Goal: Check status: Check status

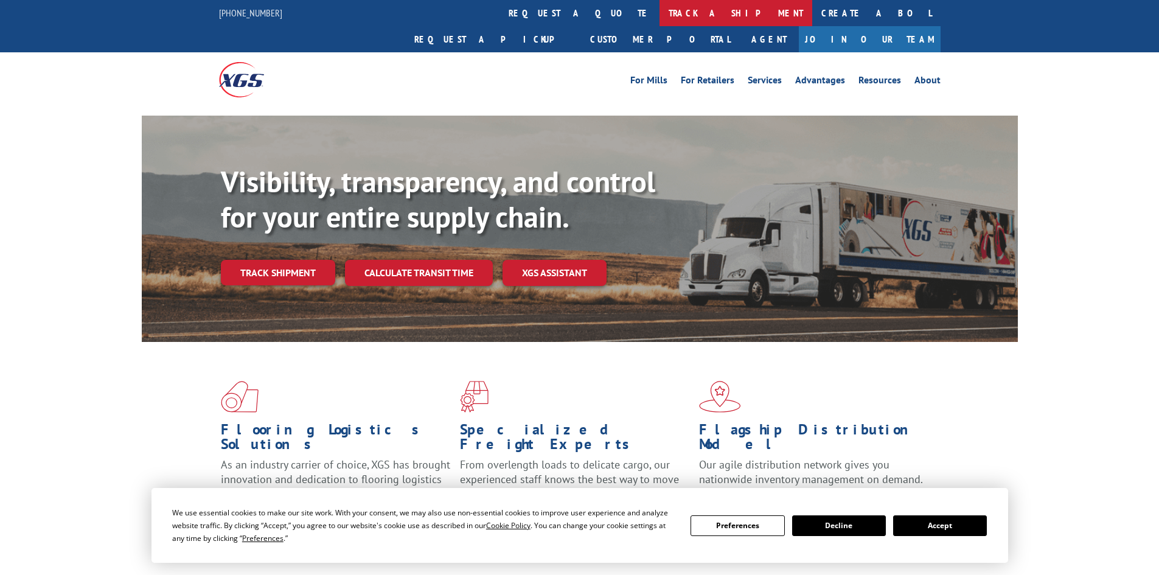
click at [659, 14] on link "track a shipment" at bounding box center [735, 13] width 153 height 26
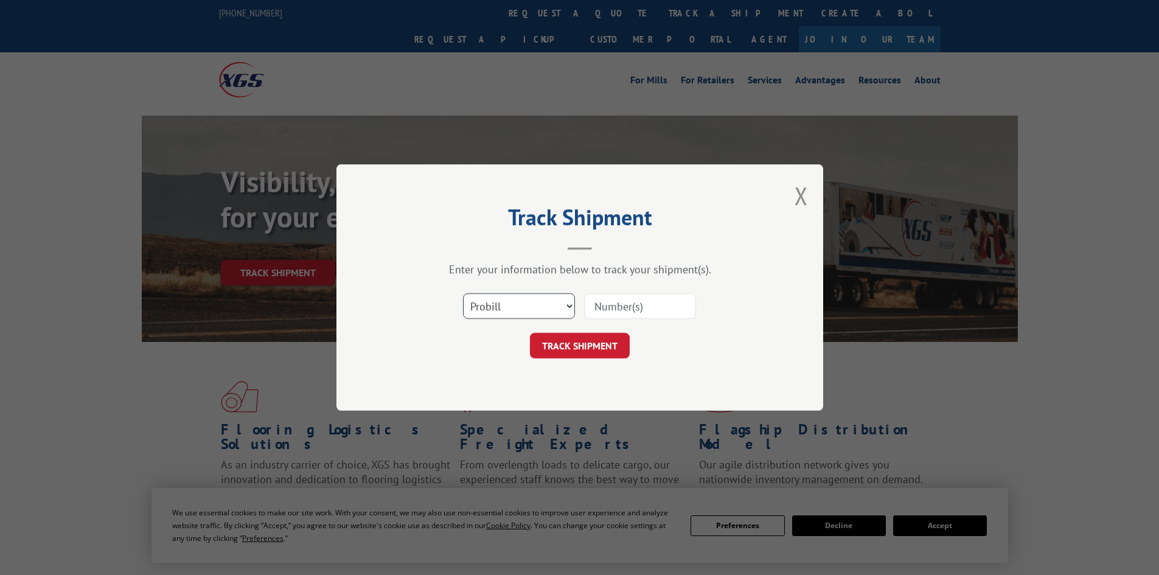
click at [549, 304] on select "Select category... Probill BOL PO" at bounding box center [519, 306] width 112 height 26
select select "bol"
click at [463, 293] on select "Select category... Probill BOL PO" at bounding box center [519, 306] width 112 height 26
click at [654, 305] on input at bounding box center [640, 306] width 112 height 26
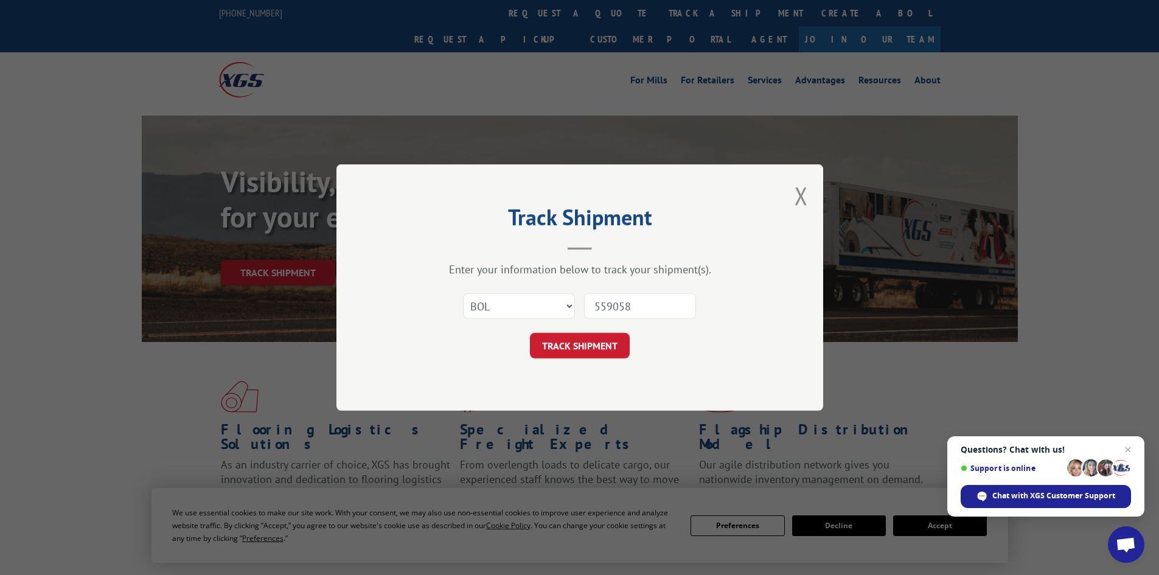
type input "5590587"
click button "TRACK SHIPMENT" at bounding box center [580, 346] width 100 height 26
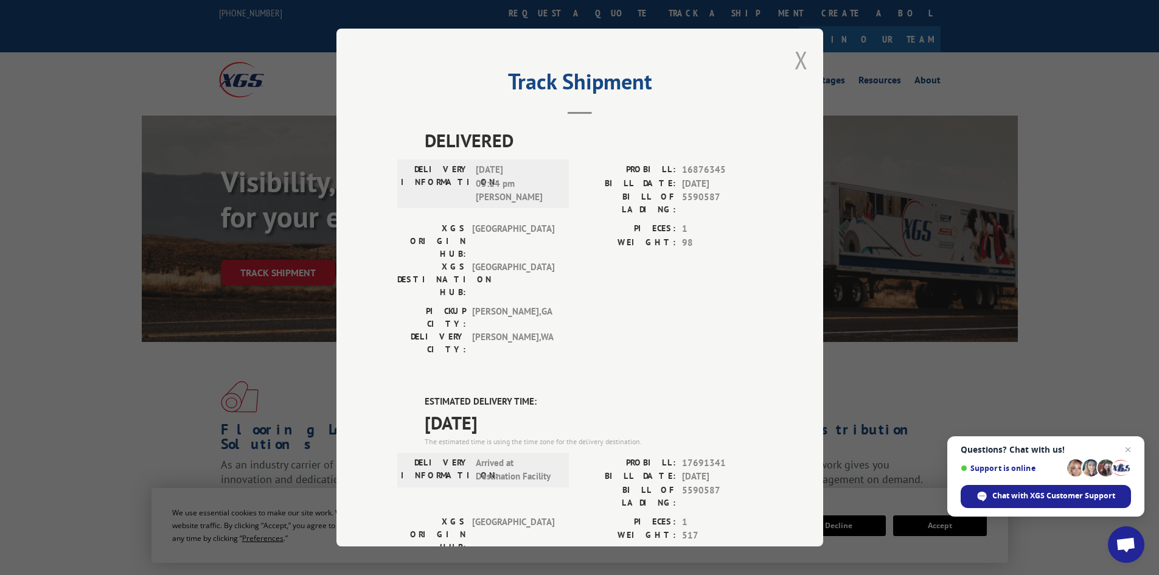
click at [796, 58] on button "Close modal" at bounding box center [800, 60] width 13 height 32
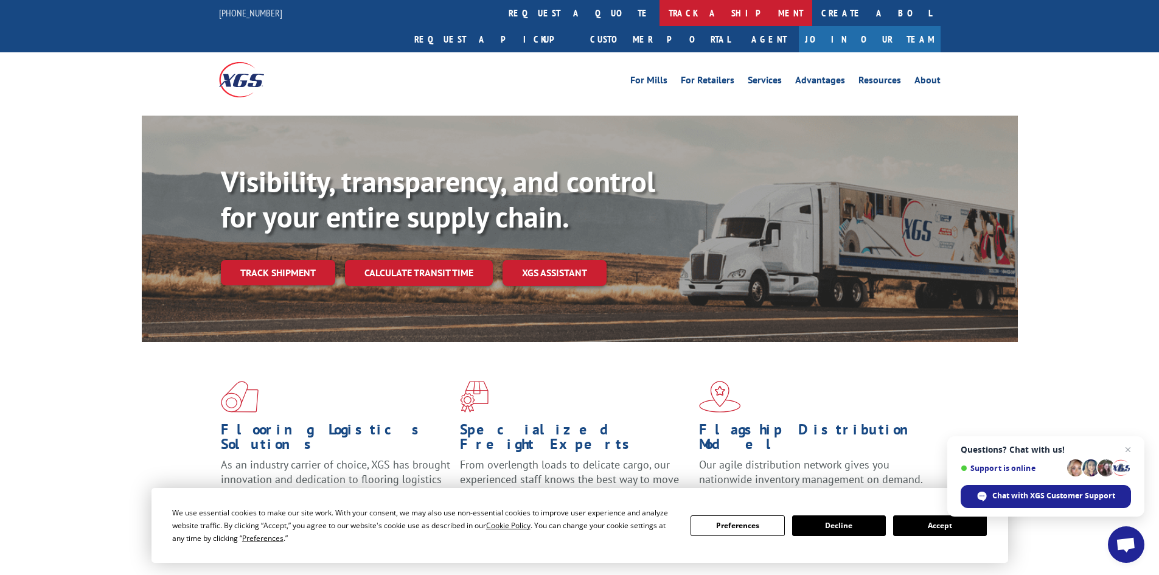
click at [659, 13] on link "track a shipment" at bounding box center [735, 13] width 153 height 26
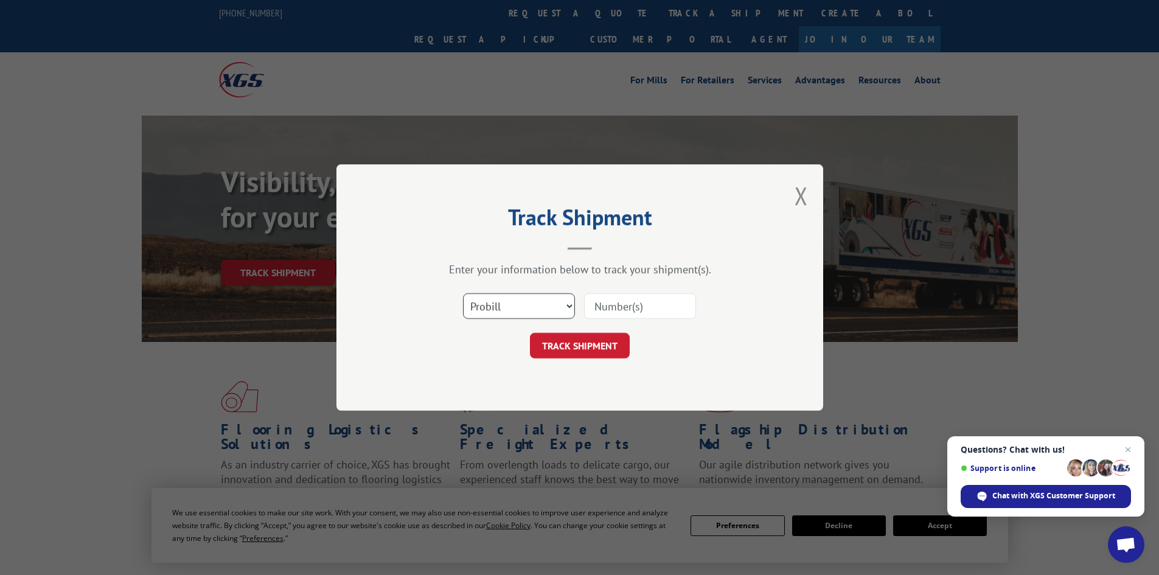
click at [516, 305] on select "Select category... Probill BOL PO" at bounding box center [519, 306] width 112 height 26
select select "bol"
click at [463, 293] on select "Select category... Probill BOL PO" at bounding box center [519, 306] width 112 height 26
click at [625, 302] on input at bounding box center [640, 306] width 112 height 26
type input "7069175"
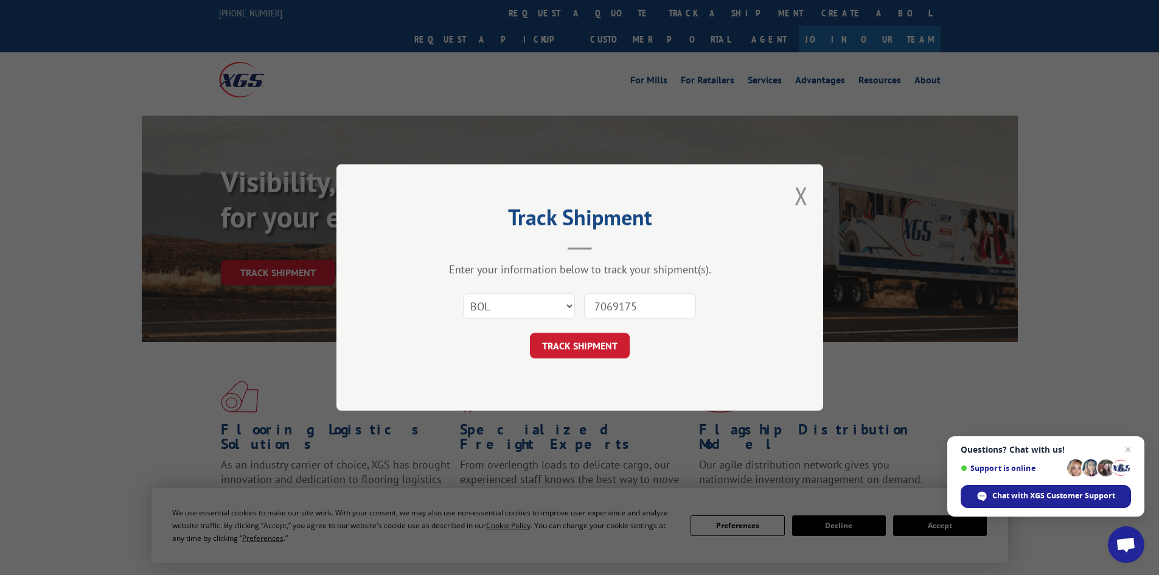
click at [530, 333] on button "TRACK SHIPMENT" at bounding box center [580, 346] width 100 height 26
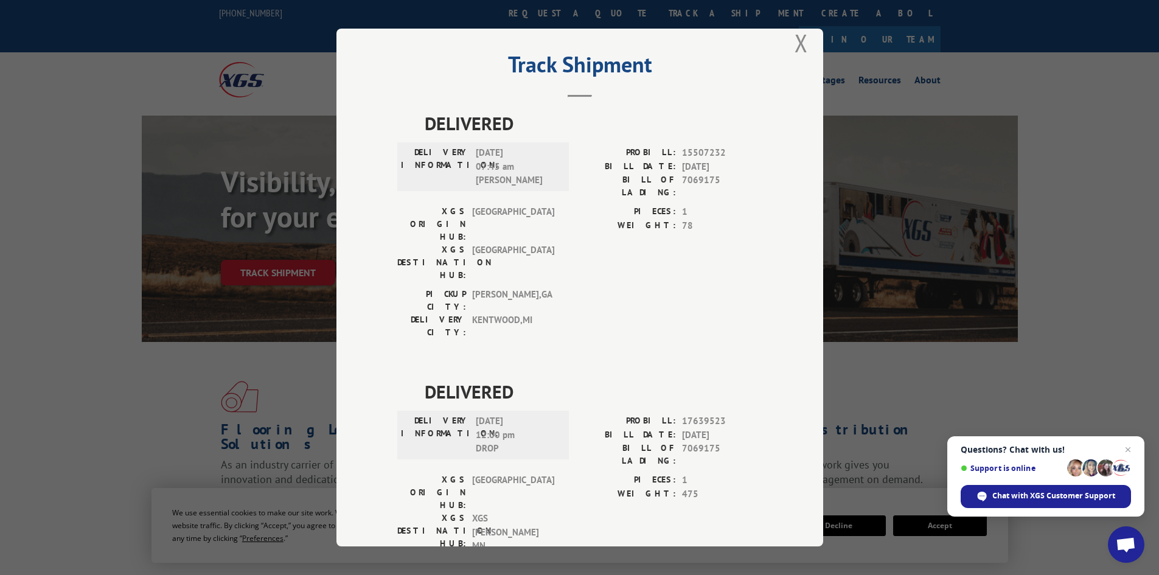
scroll to position [30, 0]
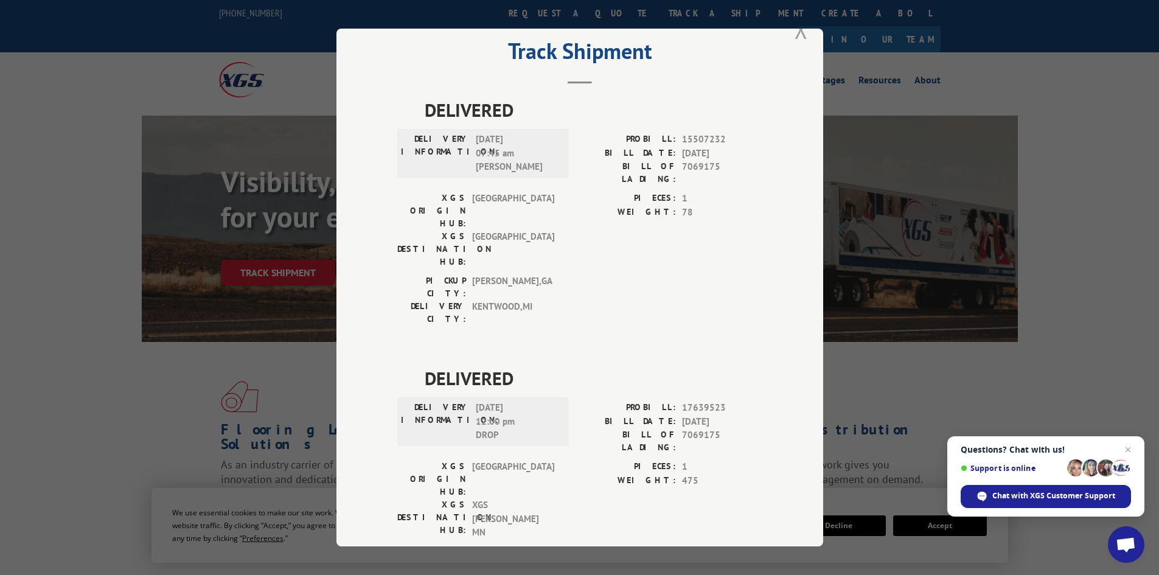
click at [794, 35] on button "Close modal" at bounding box center [800, 29] width 13 height 32
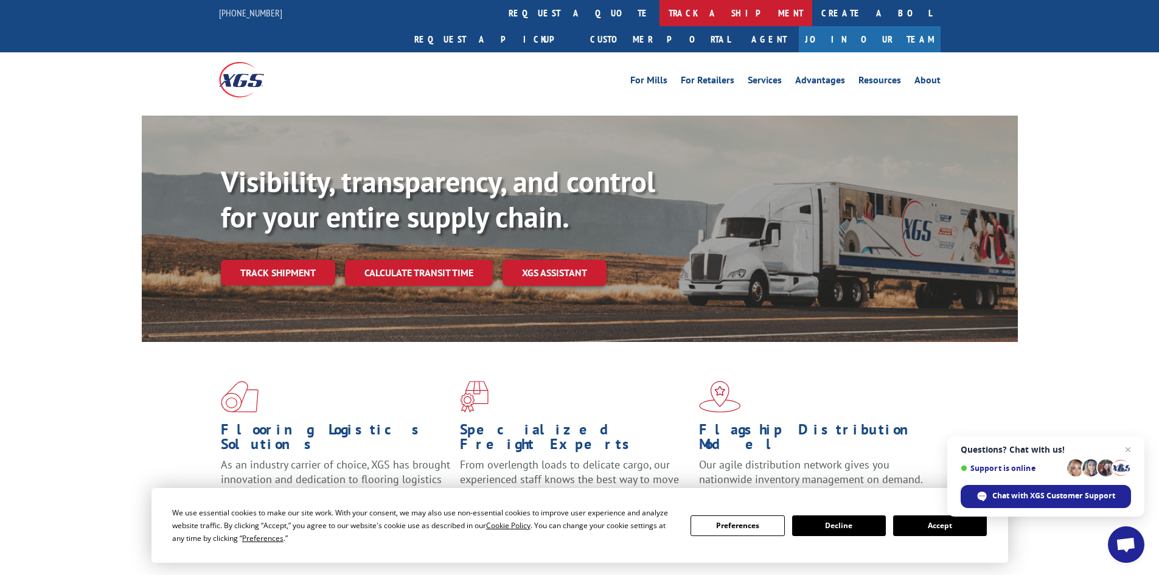
click at [659, 10] on link "track a shipment" at bounding box center [735, 13] width 153 height 26
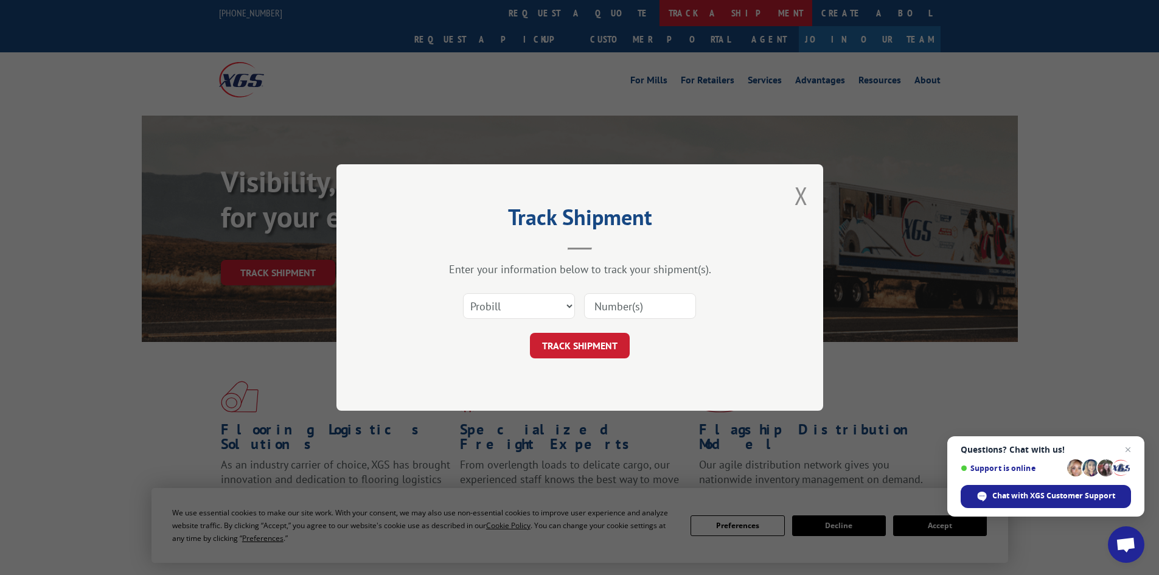
scroll to position [0, 0]
click at [544, 303] on select "Select category... Probill BOL PO" at bounding box center [519, 306] width 112 height 26
select select "bol"
click at [463, 293] on select "Select category... Probill BOL PO" at bounding box center [519, 306] width 112 height 26
click at [645, 290] on div "Select category... Probill BOL PO" at bounding box center [579, 306] width 365 height 40
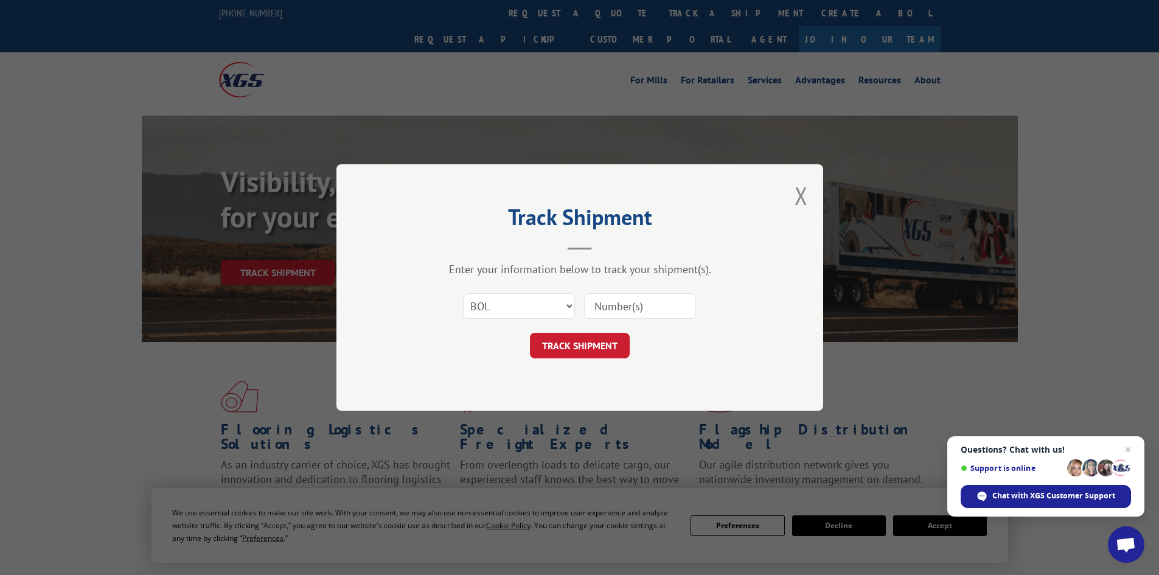
drag, startPoint x: 654, startPoint y: 302, endPoint x: 823, endPoint y: 299, distance: 168.5
click at [684, 302] on input at bounding box center [640, 306] width 112 height 26
type input "5569281"
click button "TRACK SHIPMENT" at bounding box center [580, 346] width 100 height 26
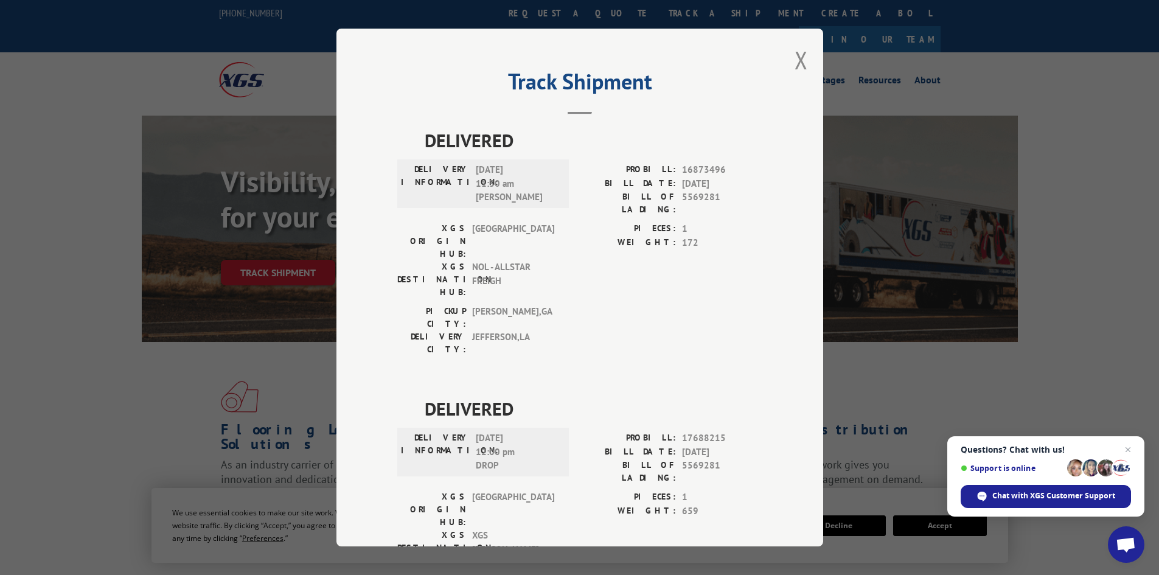
scroll to position [32, 0]
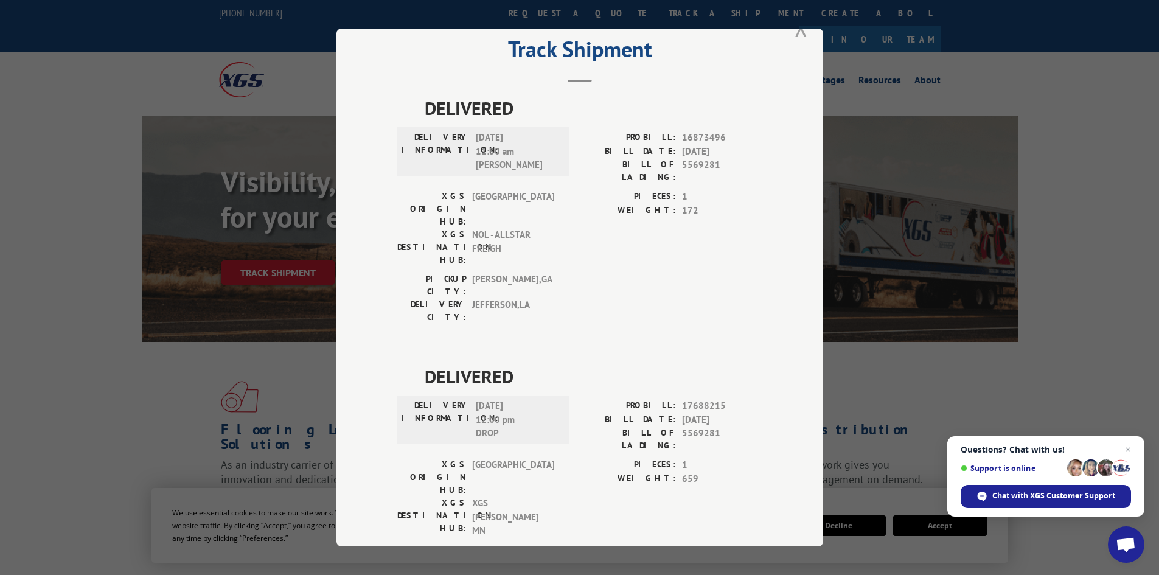
click at [794, 31] on button "Close modal" at bounding box center [800, 28] width 13 height 32
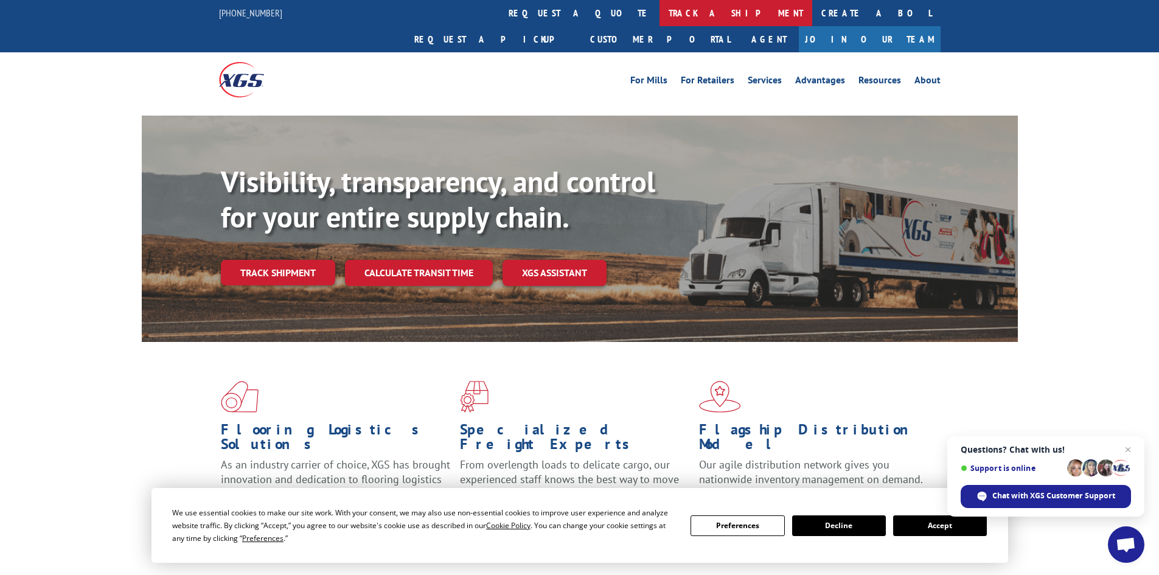
click at [659, 10] on link "track a shipment" at bounding box center [735, 13] width 153 height 26
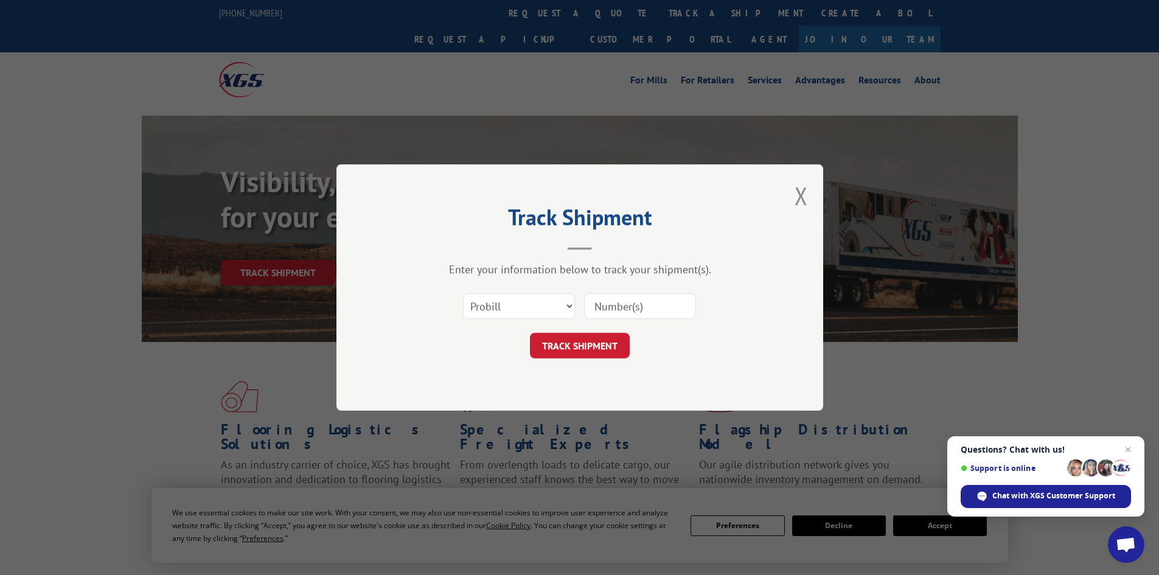
scroll to position [0, 0]
click at [533, 311] on select "Select category... Probill BOL PO" at bounding box center [519, 306] width 112 height 26
select select "bol"
click at [463, 293] on select "Select category... Probill BOL PO" at bounding box center [519, 306] width 112 height 26
click at [631, 302] on input at bounding box center [640, 306] width 112 height 26
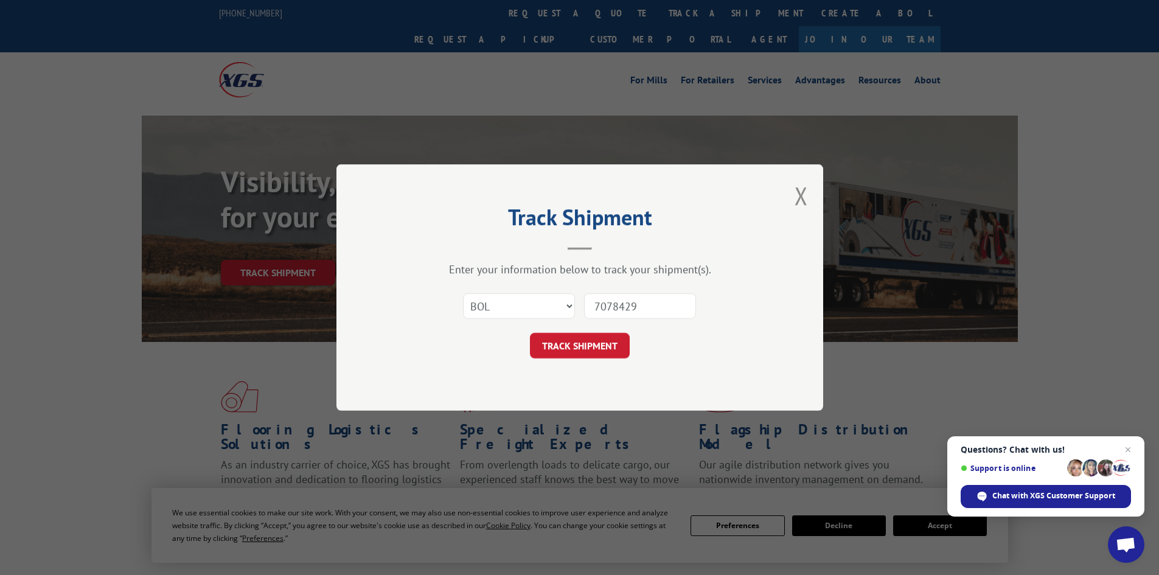
type input "7078429"
click at [530, 333] on button "TRACK SHIPMENT" at bounding box center [580, 346] width 100 height 26
